Goal: Register for event/course

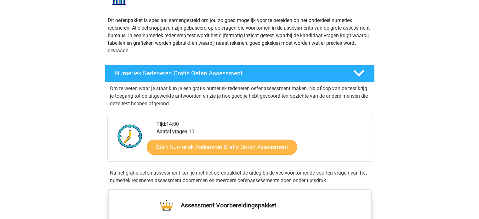
scroll to position [63, 0]
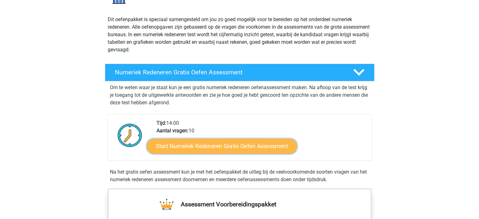
click at [222, 146] on link "Start Numeriek Redeneren Gratis Oefen Assessment" at bounding box center [222, 145] width 150 height 15
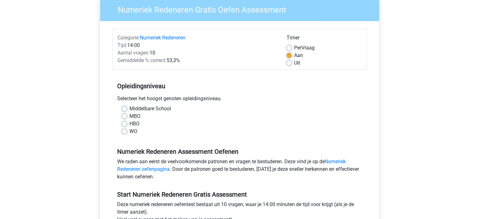
scroll to position [63, 0]
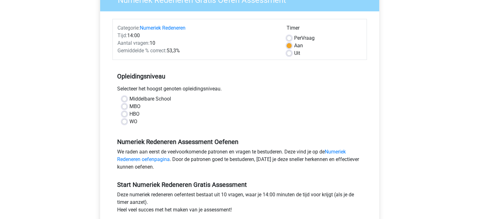
click at [129, 114] on label "HBO" at bounding box center [134, 114] width 10 height 8
click at [123, 114] on input "HBO" at bounding box center [124, 113] width 5 height 6
radio input "true"
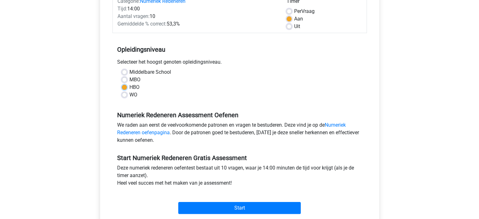
scroll to position [126, 0]
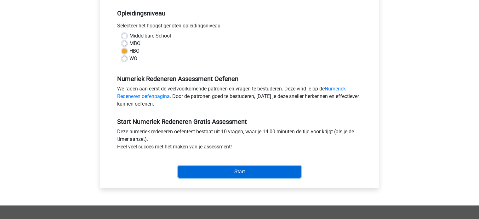
click at [242, 169] on input "Start" at bounding box center [239, 172] width 122 height 12
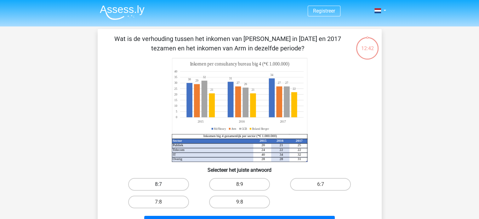
click at [156, 183] on label "8:7" at bounding box center [158, 184] width 61 height 13
click at [158, 184] on input "8:7" at bounding box center [160, 186] width 4 height 4
radio input "true"
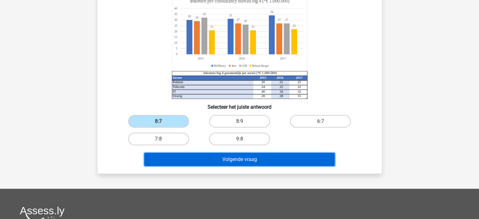
click at [250, 160] on button "Volgende vraag" at bounding box center [239, 159] width 190 height 13
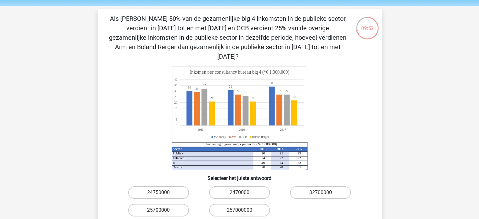
scroll to position [31, 0]
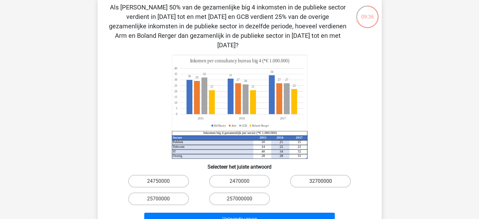
click at [332, 175] on label "32700000" at bounding box center [320, 181] width 61 height 13
click at [325, 181] on input "32700000" at bounding box center [323, 183] width 4 height 4
radio input "true"
click at [230, 175] on label "2470000" at bounding box center [239, 181] width 61 height 13
click at [239, 181] on input "2470000" at bounding box center [241, 183] width 4 height 4
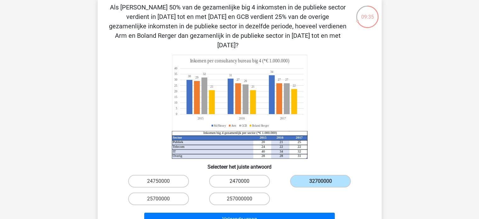
radio input "true"
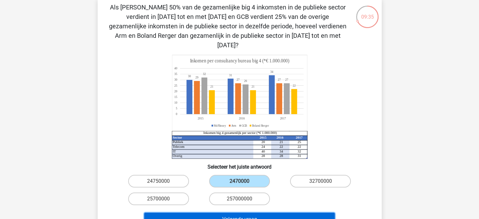
click at [246, 213] on button "Volgende vraag" at bounding box center [239, 219] width 190 height 13
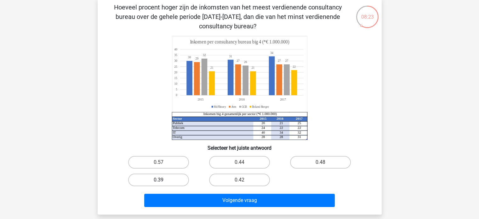
click at [155, 178] on label "0.39" at bounding box center [158, 179] width 61 height 13
click at [158, 180] on input "0.39" at bounding box center [160, 182] width 4 height 4
radio input "true"
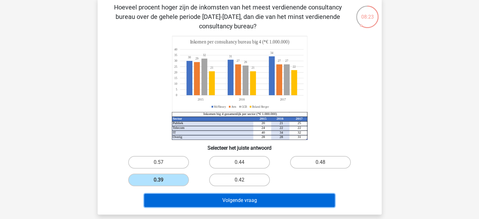
click at [252, 199] on button "Volgende vraag" at bounding box center [239, 200] width 190 height 13
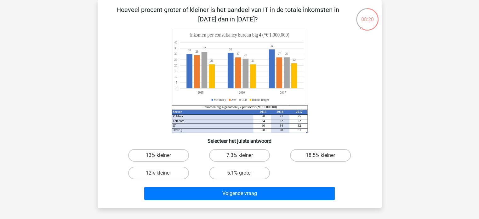
scroll to position [0, 0]
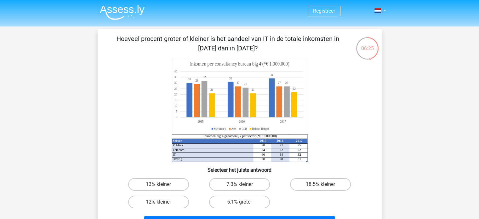
click at [156, 201] on label "12% kleiner" at bounding box center [158, 202] width 61 height 13
click at [158, 202] on input "12% kleiner" at bounding box center [160, 204] width 4 height 4
radio input "true"
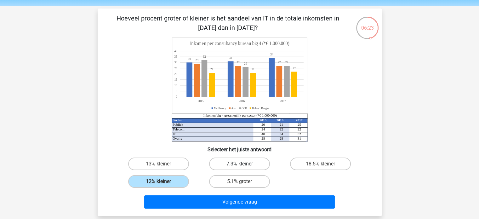
scroll to position [31, 0]
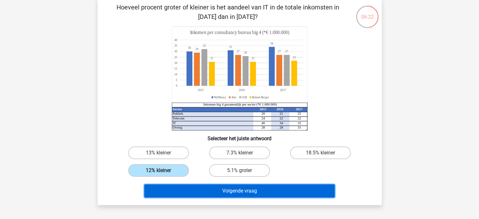
click at [246, 191] on button "Volgende vraag" at bounding box center [239, 190] width 190 height 13
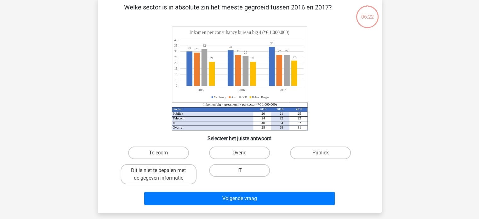
scroll to position [29, 0]
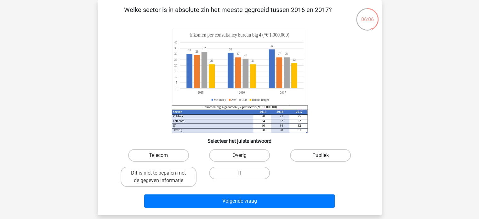
click at [327, 156] on label "Publiek" at bounding box center [320, 155] width 61 height 13
click at [325, 156] on input "Publiek" at bounding box center [323, 157] width 4 height 4
radio input "true"
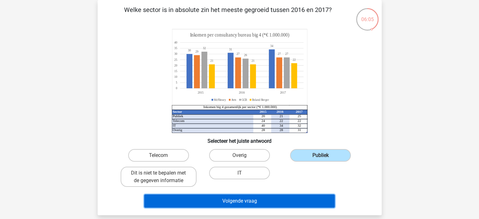
click at [281, 202] on button "Volgende vraag" at bounding box center [239, 200] width 190 height 13
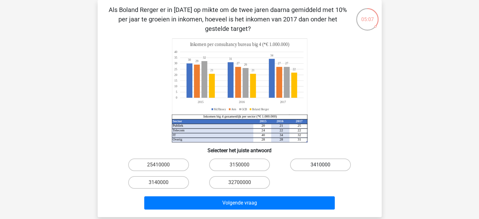
click at [314, 166] on label "3410000" at bounding box center [320, 164] width 61 height 13
click at [321, 166] on input "3410000" at bounding box center [323, 167] width 4 height 4
radio input "true"
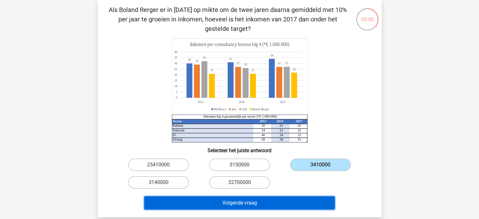
click at [270, 201] on button "Volgende vraag" at bounding box center [239, 202] width 190 height 13
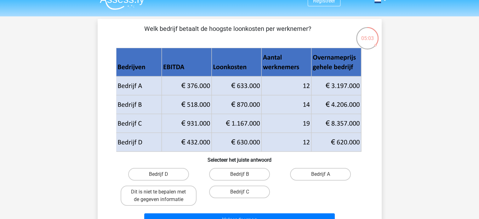
scroll to position [0, 0]
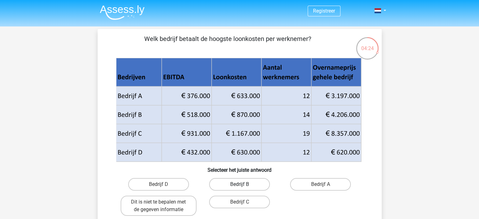
click at [260, 185] on label "Bedrijf B" at bounding box center [239, 184] width 61 height 13
click at [243, 185] on input "Bedrijf B" at bounding box center [241, 186] width 4 height 4
radio input "true"
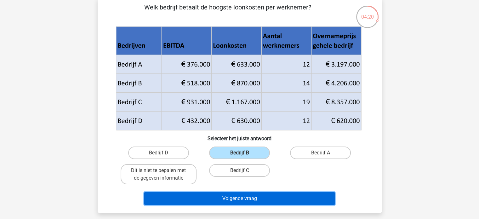
click at [235, 196] on button "Volgende vraag" at bounding box center [239, 198] width 190 height 13
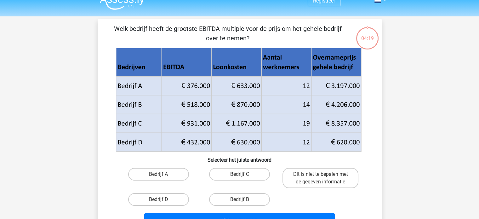
scroll to position [0, 0]
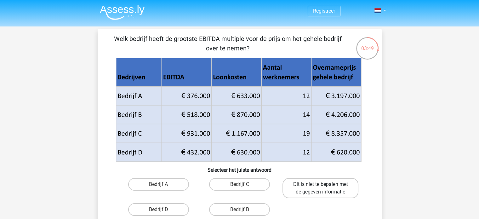
click at [319, 187] on label "Dit is niet te bepalen met de gegeven informatie" at bounding box center [320, 188] width 76 height 20
click at [321, 187] on input "Dit is niet te bepalen met de gegeven informatie" at bounding box center [323, 186] width 4 height 4
radio input "true"
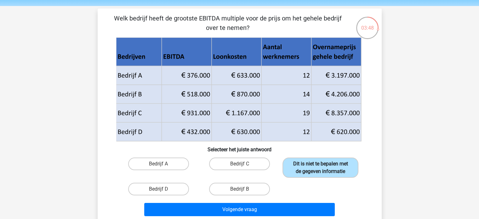
scroll to position [31, 0]
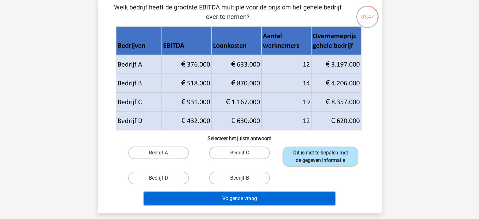
click at [261, 197] on button "Volgende vraag" at bounding box center [239, 198] width 190 height 13
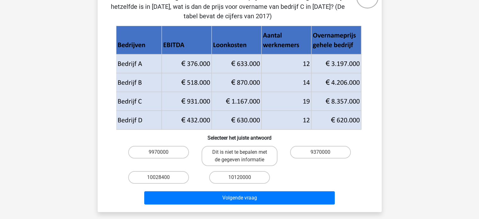
scroll to position [63, 0]
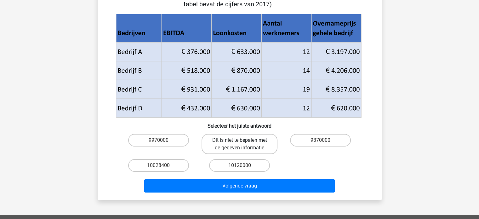
click at [233, 141] on label "Dit is niet te bepalen met de gegeven informatie" at bounding box center [240, 144] width 76 height 20
click at [239, 141] on input "Dit is niet te bepalen met de gegeven informatie" at bounding box center [241, 142] width 4 height 4
radio input "true"
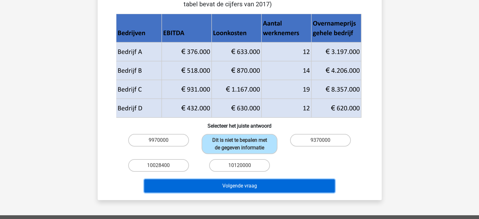
click at [253, 182] on button "Volgende vraag" at bounding box center [239, 185] width 190 height 13
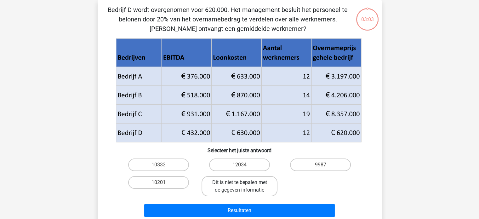
scroll to position [0, 0]
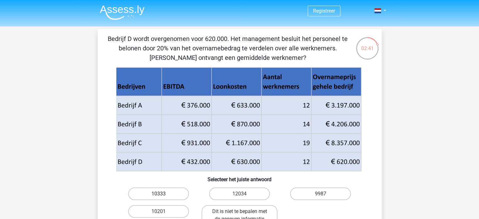
click at [163, 195] on label "10333" at bounding box center [158, 193] width 61 height 13
click at [162, 195] on input "10333" at bounding box center [160, 196] width 4 height 4
radio input "true"
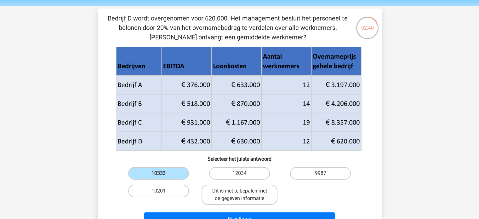
scroll to position [31, 0]
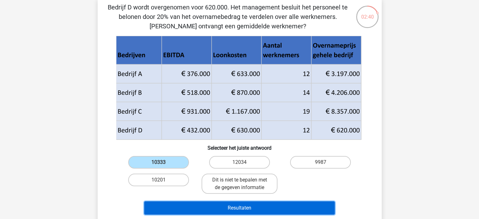
click at [257, 204] on button "Resultaten" at bounding box center [239, 207] width 190 height 13
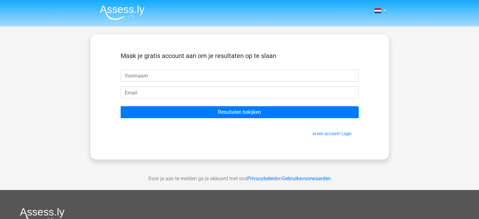
click at [257, 77] on input "text" at bounding box center [240, 76] width 238 height 12
type input "Lien"
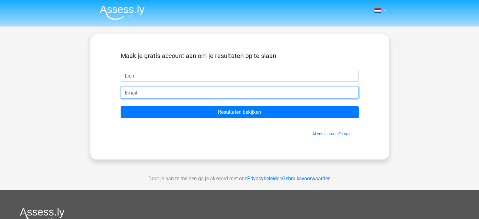
click at [142, 94] on input "email" at bounding box center [240, 93] width 238 height 12
type input "lien.demeurisse@gmail.com"
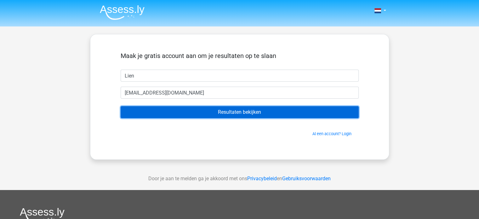
click at [253, 113] on input "Resultaten bekijken" at bounding box center [240, 112] width 238 height 12
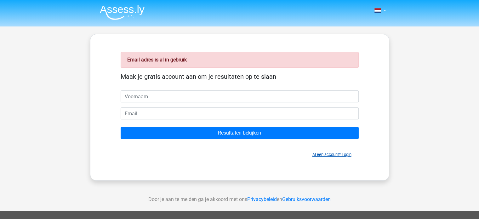
click at [327, 152] on link "Al een account? Login" at bounding box center [331, 154] width 39 height 5
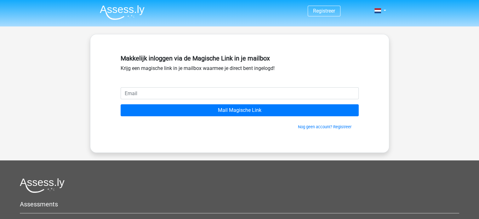
click at [178, 92] on input "email" at bounding box center [240, 93] width 238 height 12
type input "lien.demeurisse@gmail.com"
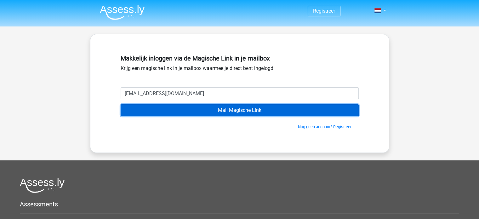
click at [244, 111] on input "Mail Magische Link" at bounding box center [240, 110] width 238 height 12
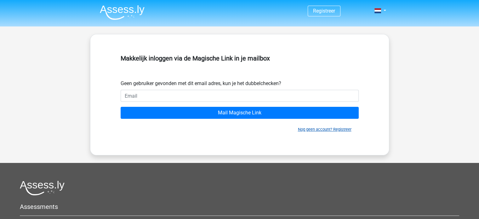
click at [329, 127] on link "Nog geen account? Registreer" at bounding box center [325, 129] width 54 height 5
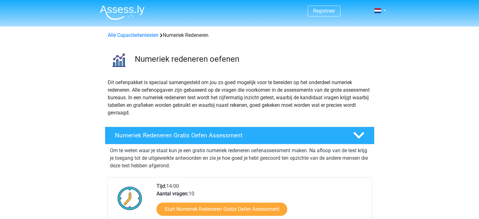
scroll to position [63, 0]
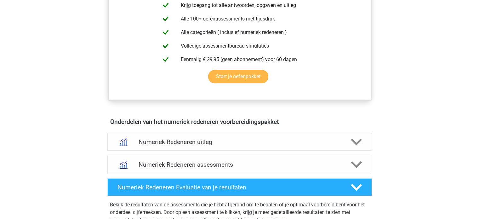
scroll to position [283, 0]
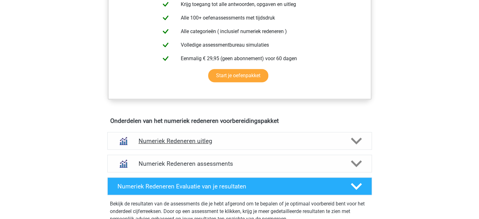
click at [233, 139] on h4 "Numeriek Redeneren uitleg" at bounding box center [240, 140] width 202 height 7
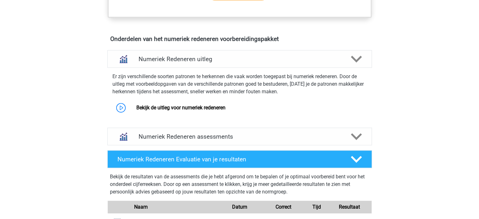
scroll to position [378, 0]
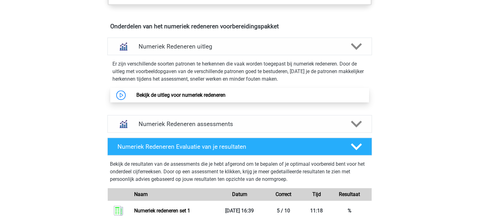
click at [179, 95] on link "Bekijk de uitleg voor numeriek redeneren" at bounding box center [180, 95] width 89 height 6
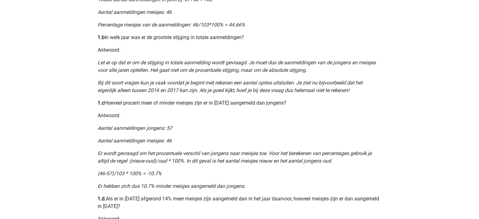
scroll to position [378, 0]
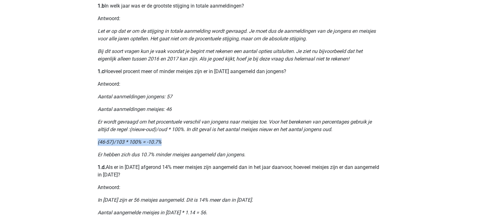
drag, startPoint x: 98, startPoint y: 141, endPoint x: 192, endPoint y: 141, distance: 93.8
click at [192, 141] on p "(46-57)/103 * 100% = -10.7%" at bounding box center [240, 142] width 284 height 8
click at [253, 138] on p "(46-57)/103 * 100% = -10.7%" at bounding box center [240, 142] width 284 height 8
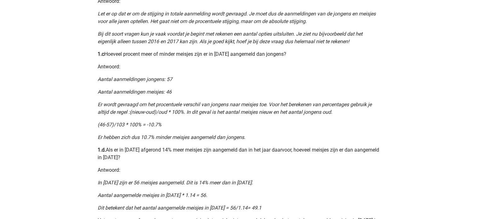
scroll to position [409, 0]
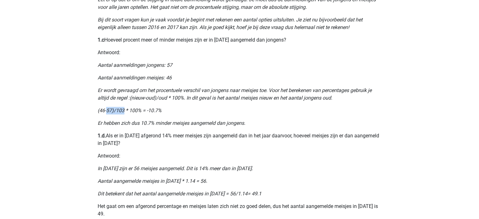
drag, startPoint x: 124, startPoint y: 110, endPoint x: 107, endPoint y: 112, distance: 17.8
click at [107, 112] on icon "(46-57)/103 * 100% = -10.7%" at bounding box center [130, 110] width 64 height 6
click at [194, 112] on p "(46-57)/103 * 100% = -10.7%" at bounding box center [240, 111] width 284 height 8
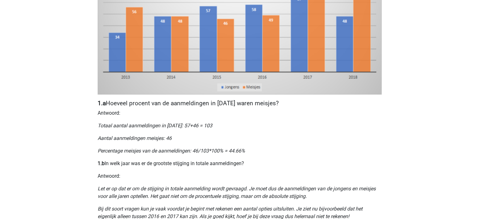
scroll to position [0, 0]
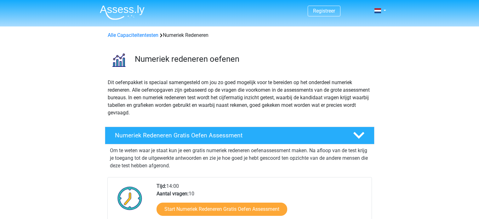
scroll to position [378, 0]
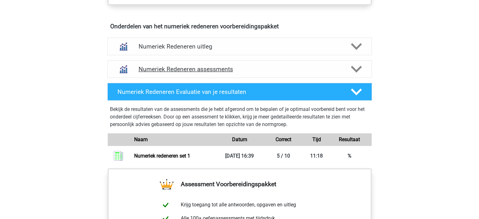
click at [212, 65] on h4 "Numeriek Redeneren assessments" at bounding box center [240, 68] width 202 height 7
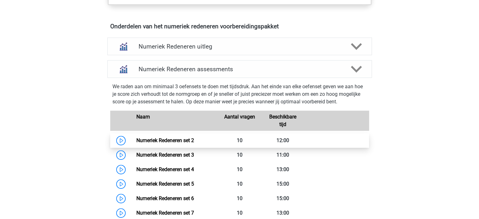
click at [173, 139] on link "Numeriek Redeneren set 2" at bounding box center [165, 140] width 58 height 6
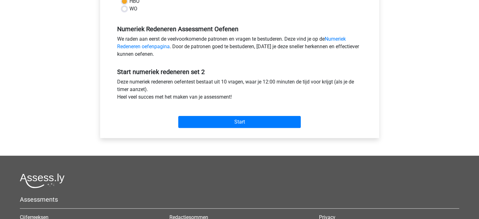
scroll to position [189, 0]
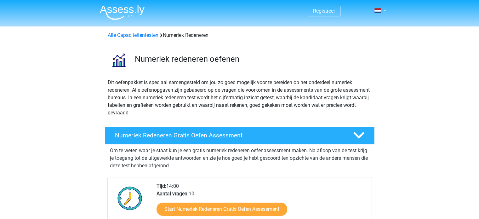
click at [326, 10] on link "Registreer" at bounding box center [324, 11] width 22 height 6
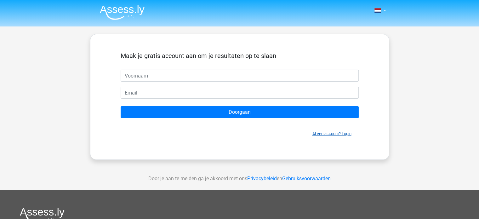
drag, startPoint x: 329, startPoint y: 130, endPoint x: 329, endPoint y: 134, distance: 4.4
click at [329, 134] on div "Al een account? Login" at bounding box center [240, 130] width 238 height 14
click at [329, 134] on link "Al een account? Login" at bounding box center [331, 133] width 39 height 5
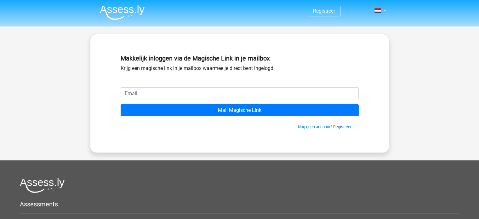
click at [166, 94] on input "email" at bounding box center [240, 93] width 238 height 12
type input "[EMAIL_ADDRESS][DOMAIN_NAME]"
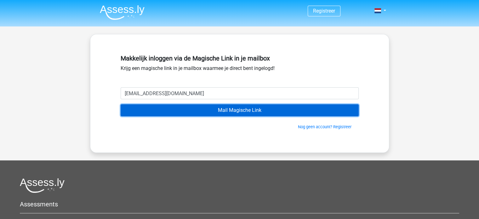
click at [252, 110] on input "Mail Magische Link" at bounding box center [240, 110] width 238 height 12
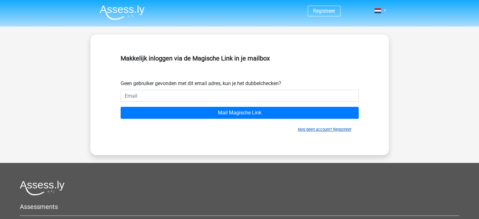
click at [314, 129] on link "Nog geen account? Registreer" at bounding box center [325, 129] width 54 height 5
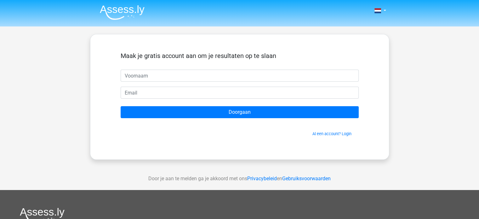
click at [188, 79] on input "text" at bounding box center [240, 76] width 238 height 12
type input "Lien"
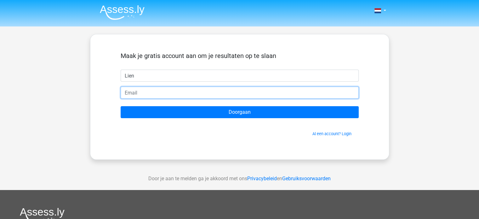
click at [168, 92] on input "email" at bounding box center [240, 93] width 238 height 12
type input "[EMAIL_ADDRESS][DOMAIN_NAME]"
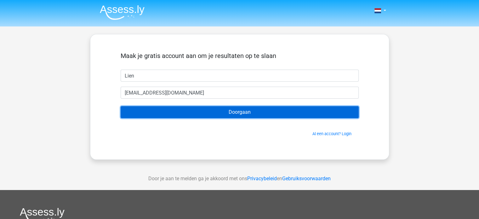
click at [229, 110] on input "Doorgaan" at bounding box center [240, 112] width 238 height 12
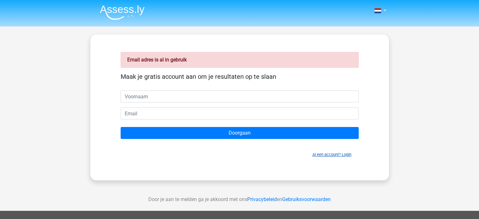
click at [343, 152] on link "Al een account? Login" at bounding box center [331, 154] width 39 height 5
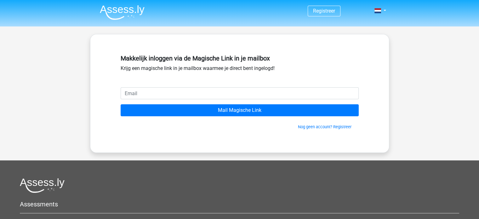
click at [156, 95] on input "email" at bounding box center [240, 93] width 238 height 12
type input "[EMAIL_ADDRESS][DOMAIN_NAME]"
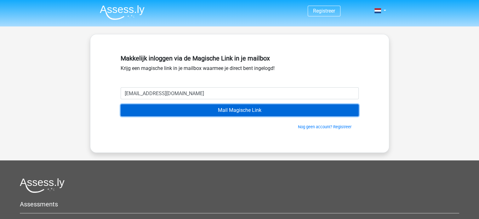
click at [253, 111] on input "Mail Magische Link" at bounding box center [240, 110] width 238 height 12
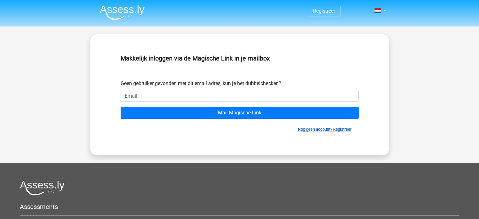
click at [343, 128] on link "Nog geen account? Registreer" at bounding box center [325, 129] width 54 height 5
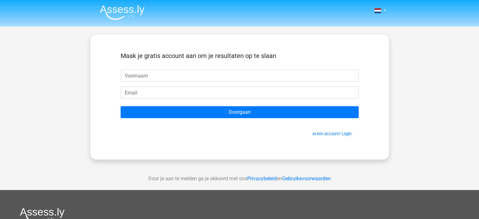
click at [156, 75] on input "text" at bounding box center [240, 76] width 238 height 12
type input "Lien"
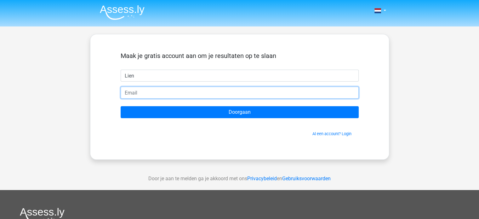
click at [162, 93] on input "email" at bounding box center [240, 93] width 238 height 12
type input "[PERSON_NAME][EMAIL_ADDRESS][DOMAIN_NAME]"
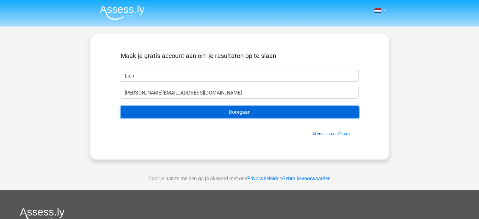
click at [233, 112] on input "Doorgaan" at bounding box center [240, 112] width 238 height 12
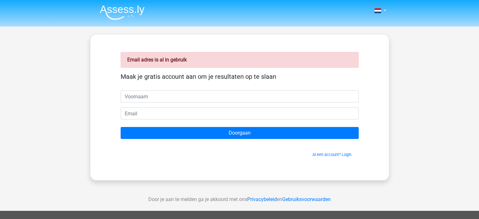
click at [173, 96] on input "text" at bounding box center [240, 96] width 238 height 12
type input "Lien"
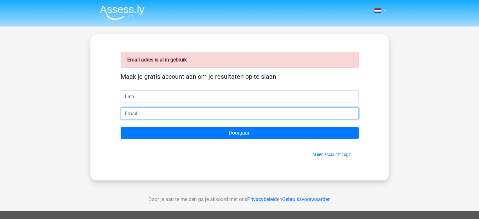
click at [160, 111] on input "email" at bounding box center [240, 113] width 238 height 12
type input "[PERSON_NAME][EMAIL_ADDRESS][DOMAIN_NAME]"
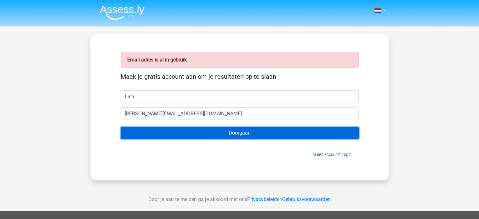
click at [249, 134] on input "Doorgaan" at bounding box center [240, 133] width 238 height 12
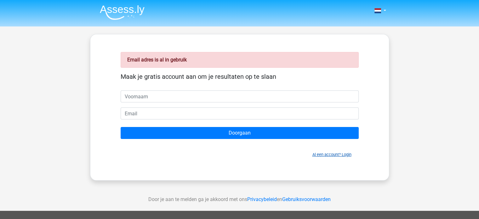
click at [341, 152] on link "Al een account? Login" at bounding box center [331, 154] width 39 height 5
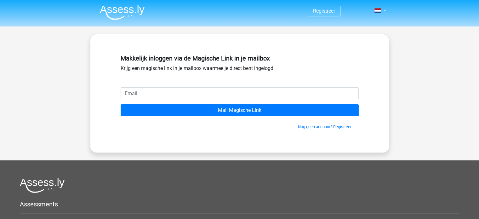
click at [156, 91] on input "email" at bounding box center [240, 93] width 238 height 12
type input "[PERSON_NAME][EMAIL_ADDRESS][DOMAIN_NAME]"
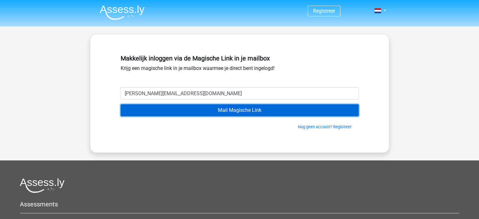
click at [223, 114] on input "Mail Magische Link" at bounding box center [240, 110] width 238 height 12
